Goal: Information Seeking & Learning: Learn about a topic

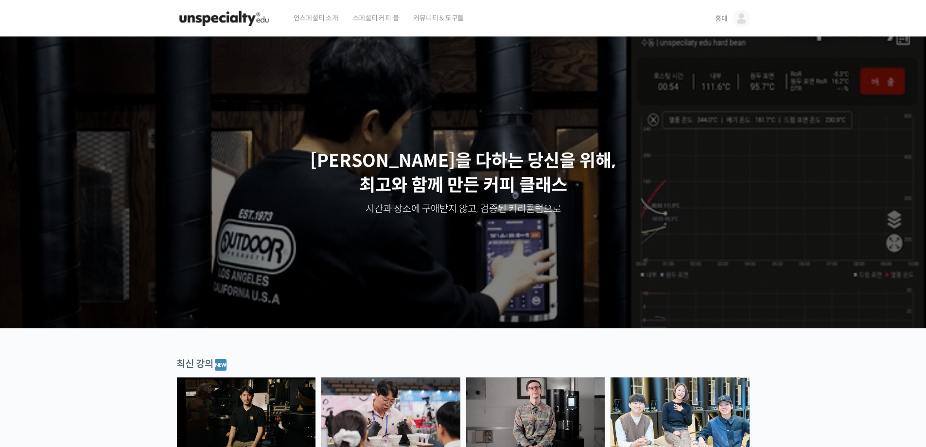
click at [732, 16] on link "홍대" at bounding box center [732, 18] width 35 height 37
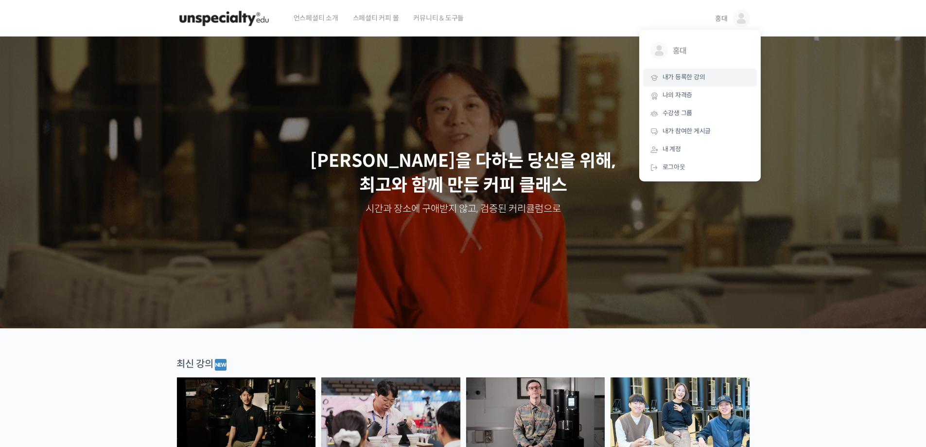
click at [675, 80] on span "내가 등록한 강의" at bounding box center [684, 77] width 43 height 8
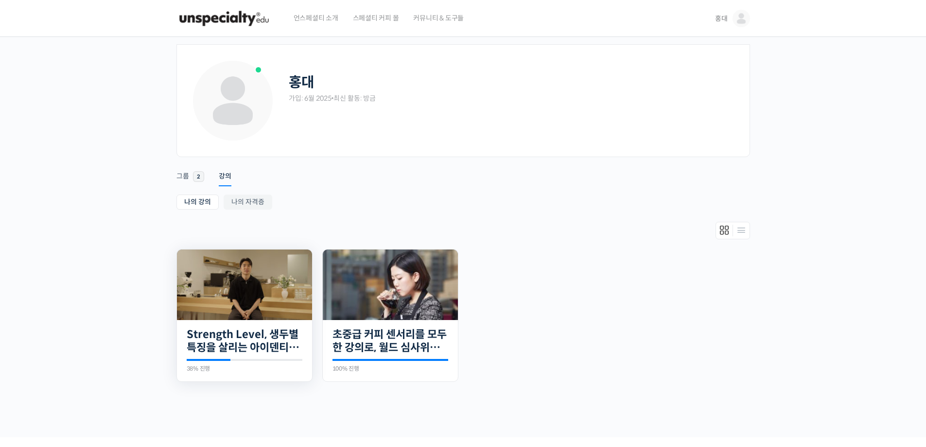
click at [240, 288] on img at bounding box center [244, 284] width 135 height 70
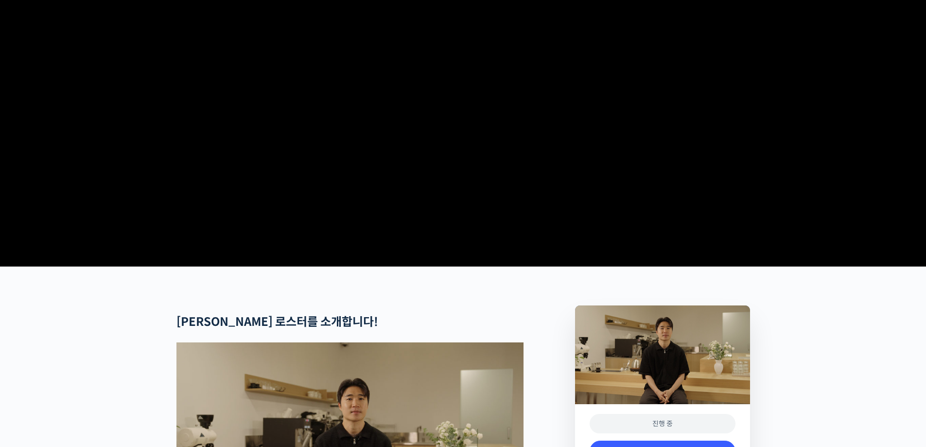
scroll to position [194, 0]
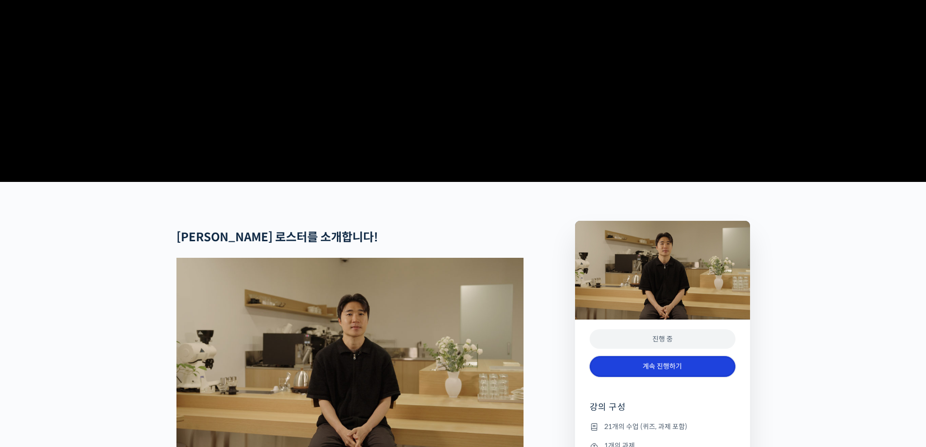
click at [665, 377] on link "계속 진행하기" at bounding box center [663, 366] width 146 height 21
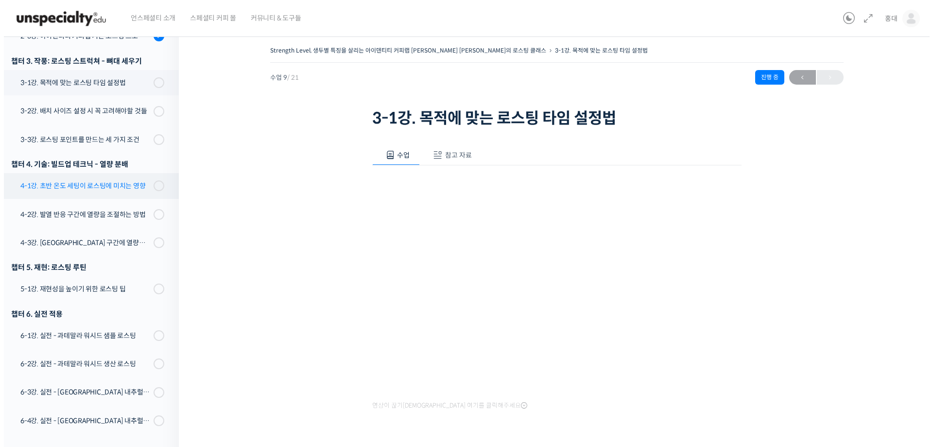
scroll to position [360, 0]
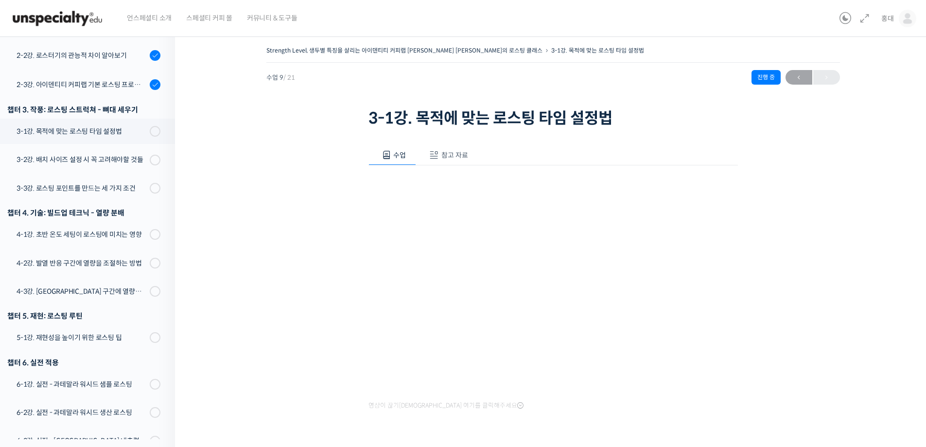
click at [433, 159] on span at bounding box center [434, 155] width 10 height 10
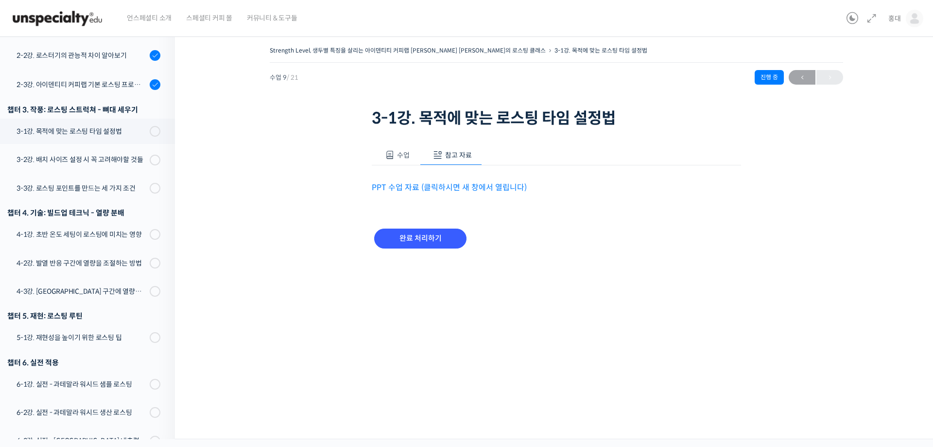
click at [422, 183] on link "PPT 수업 자료 (클릭하시면 새 창에서 열립니다)" at bounding box center [449, 187] width 155 height 10
click at [453, 239] on input "완료 처리하기" at bounding box center [420, 238] width 92 height 20
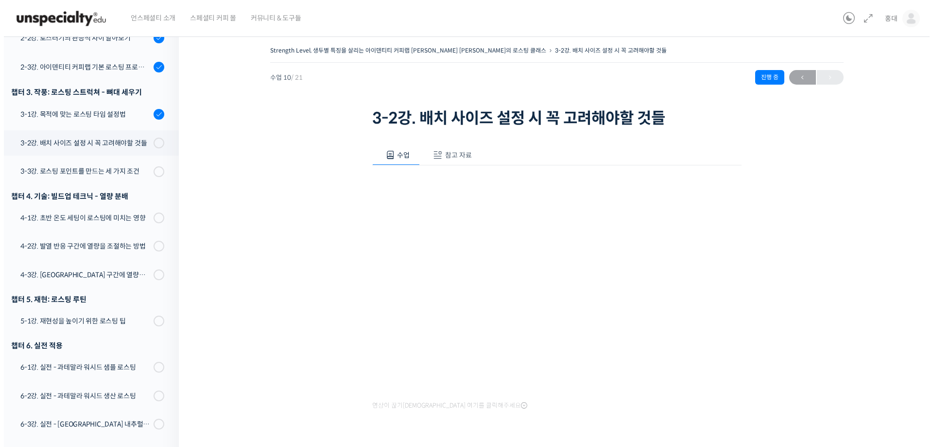
scroll to position [358, 0]
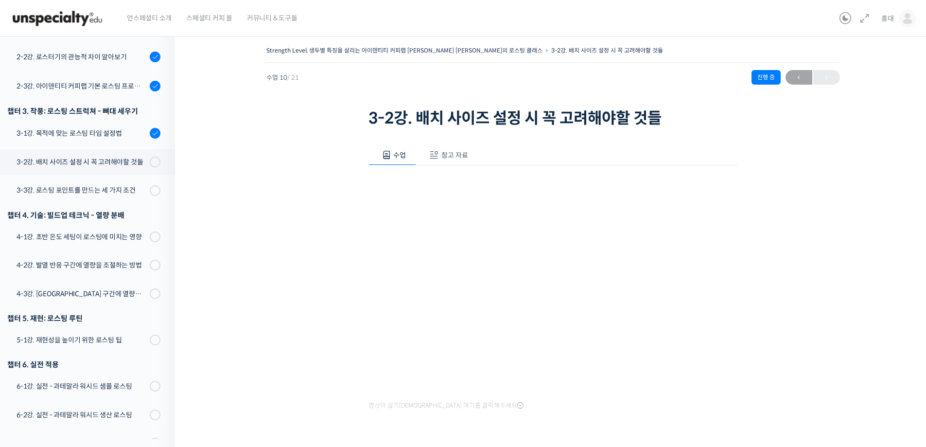
click at [445, 160] on button "참고 자료" at bounding box center [447, 155] width 62 height 20
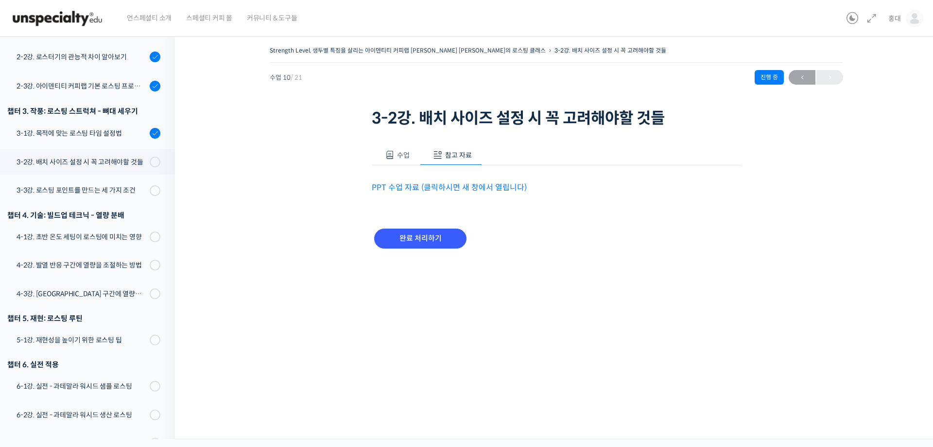
click at [440, 186] on link "PPT 수업 자료 (클릭하시면 새 창에서 열립니다)" at bounding box center [449, 187] width 155 height 10
click at [399, 229] on input "완료 처리하기" at bounding box center [420, 238] width 92 height 20
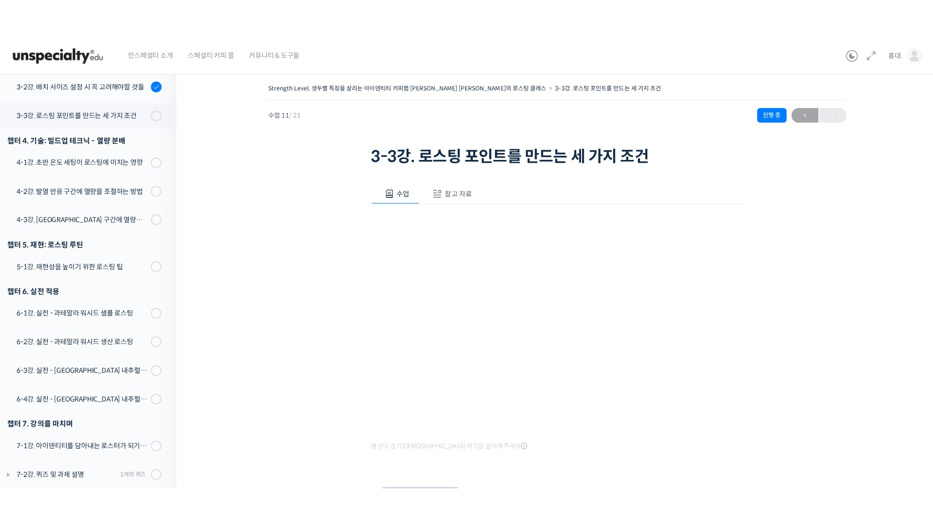
scroll to position [393, 0]
